Goal: Task Accomplishment & Management: Use online tool/utility

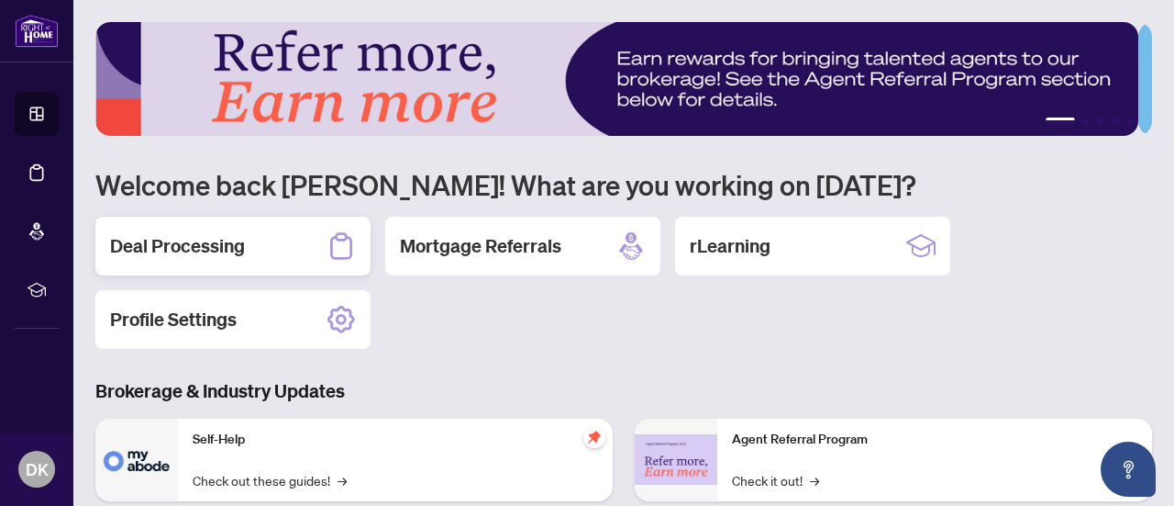
click at [213, 247] on h2 "Deal Processing" at bounding box center [177, 246] width 135 height 26
